Goal: Information Seeking & Learning: Learn about a topic

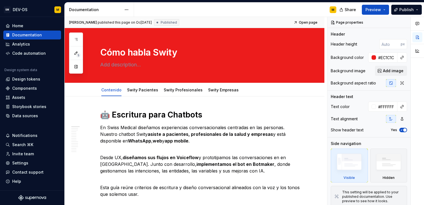
type textarea "*"
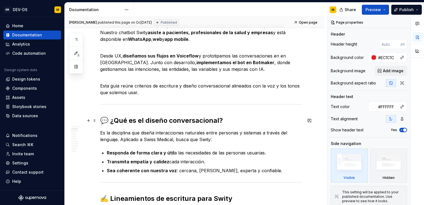
scroll to position [99, 0]
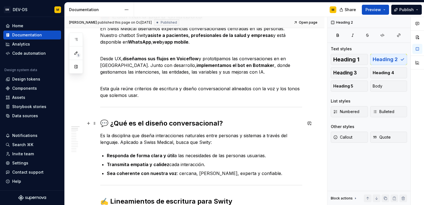
click at [109, 123] on h2 "💬 ¿Qué es el diseño conversacional?" at bounding box center [201, 123] width 202 height 9
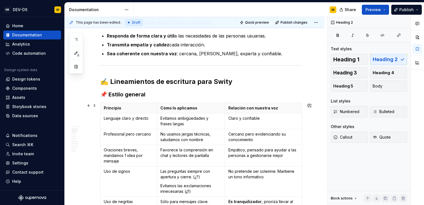
scroll to position [221, 0]
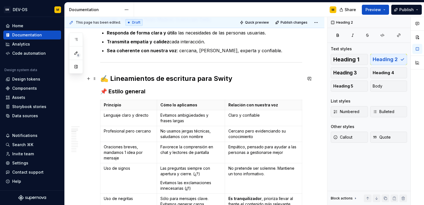
click at [112, 76] on h2 "✍️ Lineamientos de escritura para Swity" at bounding box center [201, 78] width 202 height 9
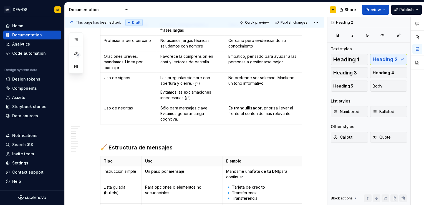
scroll to position [312, 0]
click at [110, 146] on h3 "🧹 Estructura de mensajes" at bounding box center [201, 147] width 202 height 8
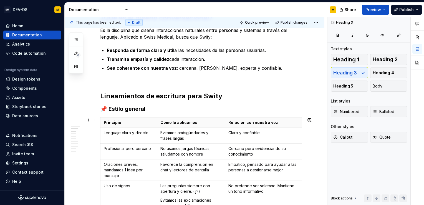
scroll to position [203, 0]
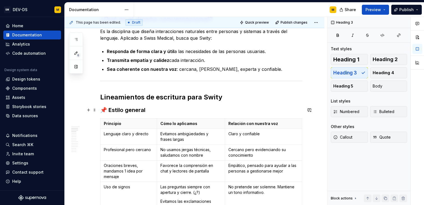
click at [108, 110] on h3 "📌 Estilo general" at bounding box center [201, 110] width 202 height 8
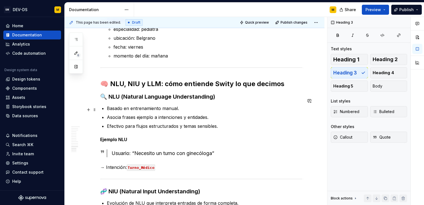
scroll to position [1226, 0]
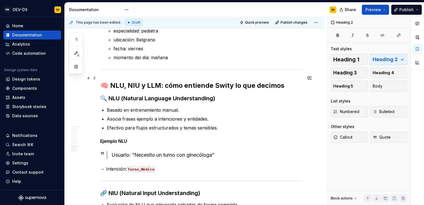
click at [109, 81] on h2 "🧠 NLU, NIU y LLM: cómo entiende Swity lo que decimos" at bounding box center [201, 85] width 202 height 9
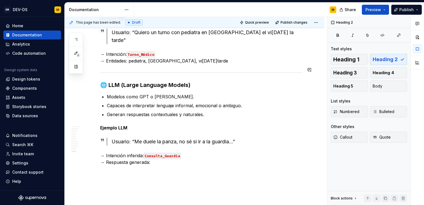
scroll to position [1444, 0]
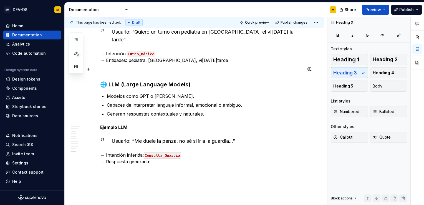
click at [109, 80] on h3 "🌐 LLM (Large Language Models)" at bounding box center [201, 84] width 202 height 8
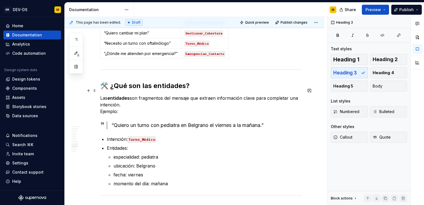
scroll to position [1100, 0]
click at [112, 81] on h2 "🛠️ ¿Qué son las entidades?" at bounding box center [201, 85] width 202 height 9
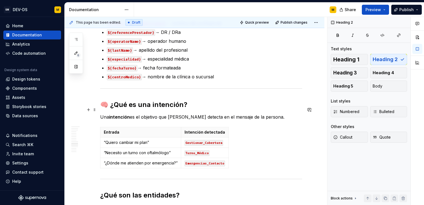
scroll to position [979, 0]
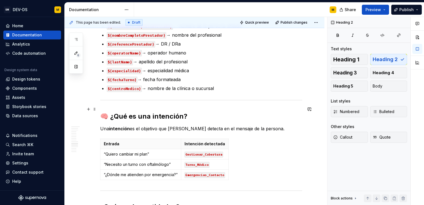
click at [111, 112] on h2 "🧠 ¿Qué es una intención?" at bounding box center [201, 116] width 202 height 9
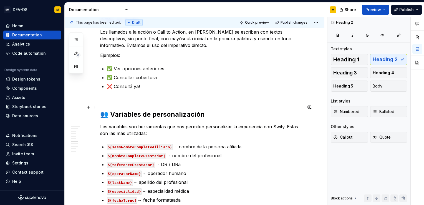
scroll to position [858, 0]
click at [111, 110] on h2 "👥 Variables de personalización" at bounding box center [201, 114] width 202 height 9
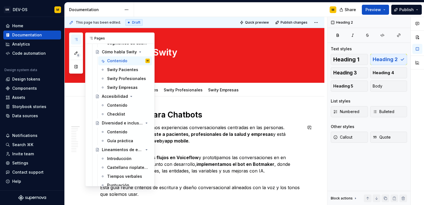
scroll to position [124, 0]
click at [129, 149] on icon "Page tree" at bounding box center [131, 150] width 4 height 4
click at [129, 52] on icon "Page tree" at bounding box center [131, 52] width 4 height 4
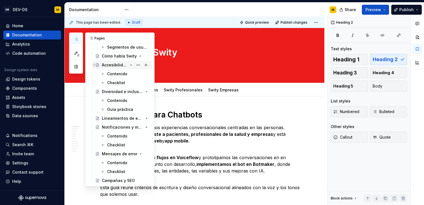
click at [129, 66] on icon "Page tree" at bounding box center [131, 65] width 4 height 4
click at [130, 92] on icon "Page tree" at bounding box center [130, 91] width 1 height 1
click at [117, 117] on div "Cómo habla Swity" at bounding box center [115, 118] width 26 height 6
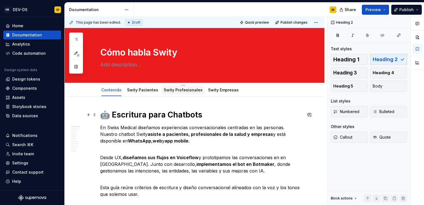
type textarea "*"
type textarea "D"
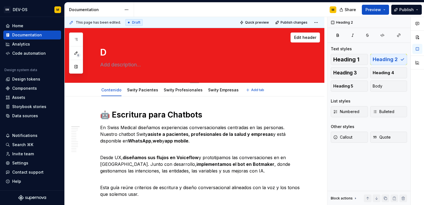
type textarea "*"
type textarea "Di"
type textarea "*"
type textarea "Dis"
type textarea "*"
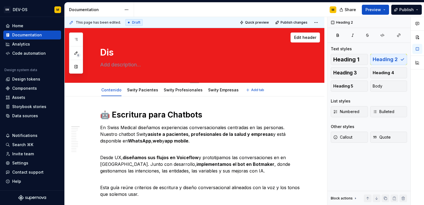
type textarea "Dise"
type textarea "*"
type textarea "Diseñ"
type textarea "*"
type textarea "Diseño"
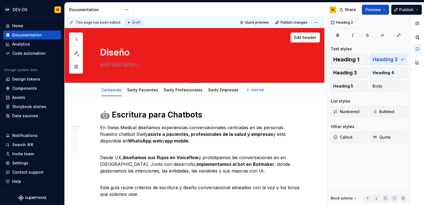
type textarea "*"
type textarea "Diseño"
type textarea "*"
type textarea "Diseño c"
type textarea "*"
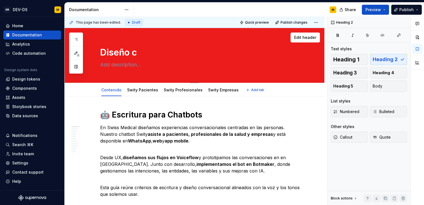
type textarea "Diseño co"
type textarea "*"
type textarea "Diseño con"
type textarea "*"
type textarea "Diseño conv"
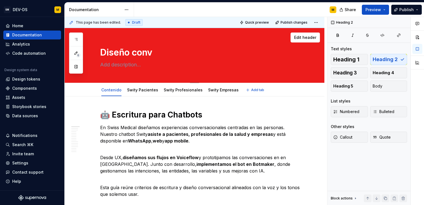
type textarea "*"
type textarea "Diseño conve"
type textarea "*"
type textarea "Diseño conver"
type textarea "*"
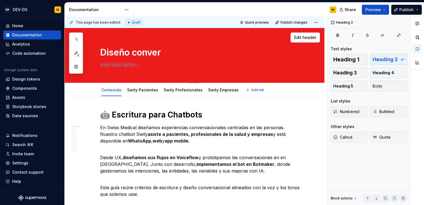
type textarea "Diseño convers"
type textarea "*"
type textarea "Diseño conversa"
type textarea "*"
type textarea "Diseño conversac"
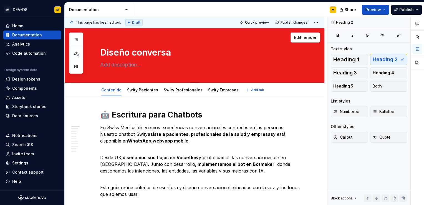
type textarea "*"
type textarea "Diseño conversaci"
type textarea "*"
type textarea "Diseño conversacio"
type textarea "*"
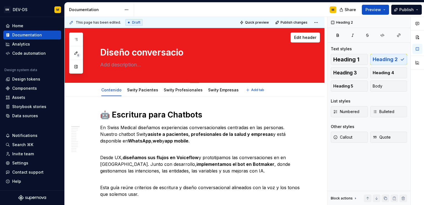
type textarea "Diseño conversacion"
type textarea "*"
type textarea "Diseño conversaciona"
type textarea "*"
type textarea "Diseño conversacional"
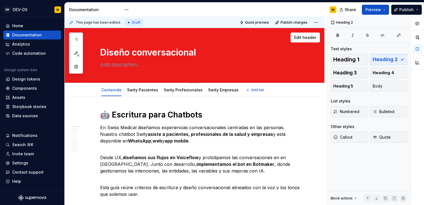
type textarea "*"
type textarea "Diseño conversacional"
type textarea "*"
type textarea "Diseño conversacional -"
type textarea "*"
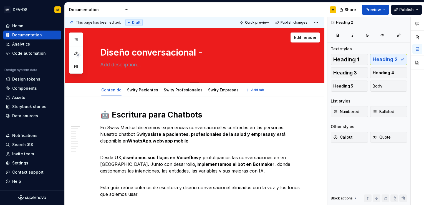
type textarea "Diseño conversacional -"
type textarea "*"
type textarea "Diseño conversacional - S"
type textarea "*"
type textarea "Diseño conversacional - Sw"
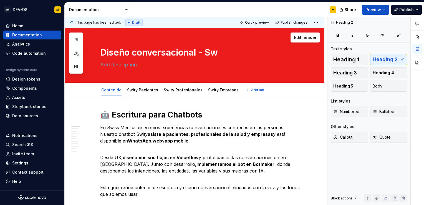
type textarea "*"
type textarea "Diseño conversacional - Swi"
type textarea "*"
type textarea "Diseño conversacional - Swit"
type textarea "*"
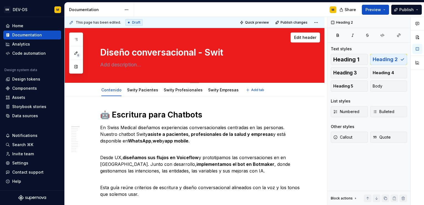
type textarea "Diseño conversacional - Swity"
drag, startPoint x: 197, startPoint y: 54, endPoint x: 125, endPoint y: 59, distance: 72.0
click at [125, 59] on textarea "Diseño conversacional - Swity" at bounding box center [200, 52] width 202 height 13
type textarea "*"
type textarea "Diseña - Swity"
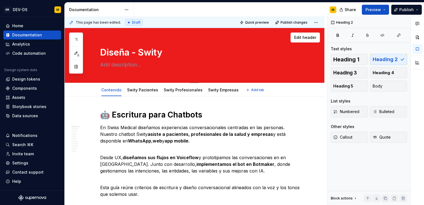
type textarea "*"
type textarea "Diseñar - Swity"
type textarea "*"
type textarea "Diseñar - Swity"
type textarea "*"
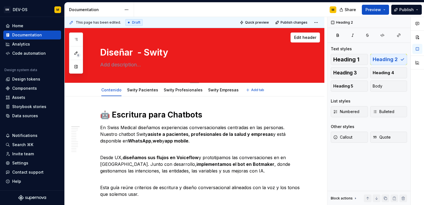
type textarea "Diseñar c - Swity"
type textarea "*"
type textarea "Diseñar co - Swity"
type textarea "*"
type textarea "Diseñar con - Swity"
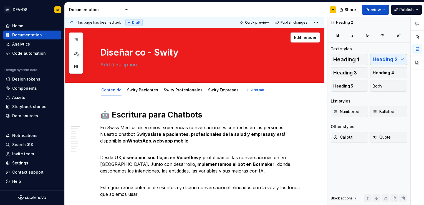
type textarea "*"
type textarea "Diseñar conv - Swity"
type textarea "*"
type textarea "Diseñar conve - Swity"
type textarea "*"
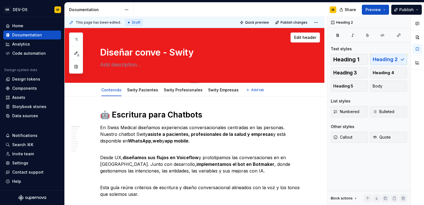
type textarea "Diseñar conver - Swity"
type textarea "*"
type textarea "Diseñar convers - Swity"
type textarea "*"
type textarea "Diseñar conversa - Swity"
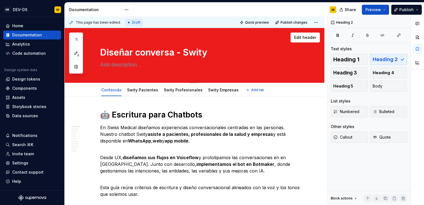
type textarea "*"
type textarea "Diseñar conversac - Swity"
type textarea "*"
type textarea "Diseñar conversaci - Swity"
type textarea "*"
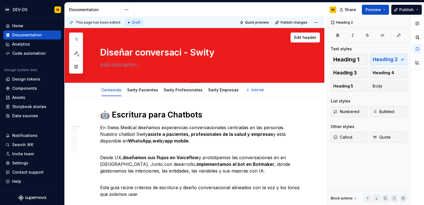
type textarea "Diseñar conversacio - Swity"
type textarea "*"
type textarea "Diseñar conversacion - Swity"
type textarea "*"
type textarea "Diseñar conversacione - Swity"
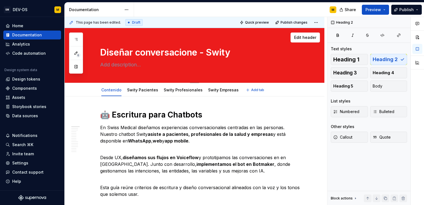
type textarea "*"
type textarea "Diseñar conversaciones - Swity"
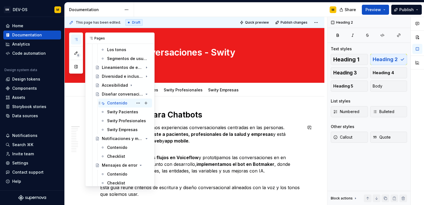
scroll to position [120, 0]
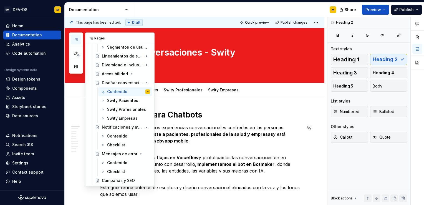
type textarea "*"
type textarea "Diseñar conversaciones - Swity"
click at [80, 106] on div "6 Pages Add Accessibility guide for tree Page tree. Navigate the tree with the …" at bounding box center [111, 109] width 85 height 154
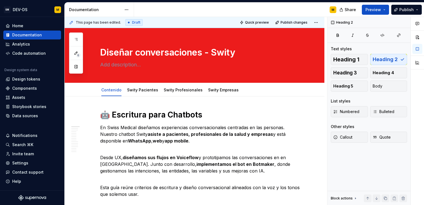
type textarea "*"
